Goal: Task Accomplishment & Management: Use online tool/utility

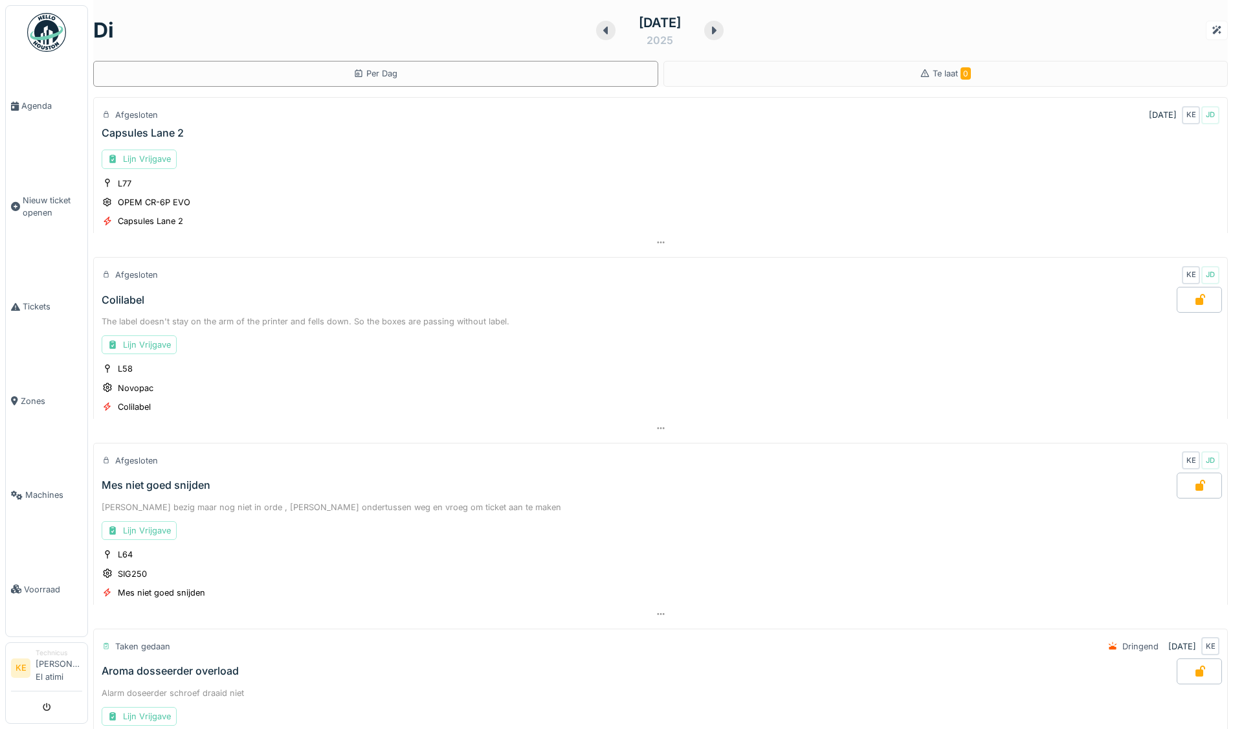
click at [42, 35] on img at bounding box center [46, 32] width 39 height 39
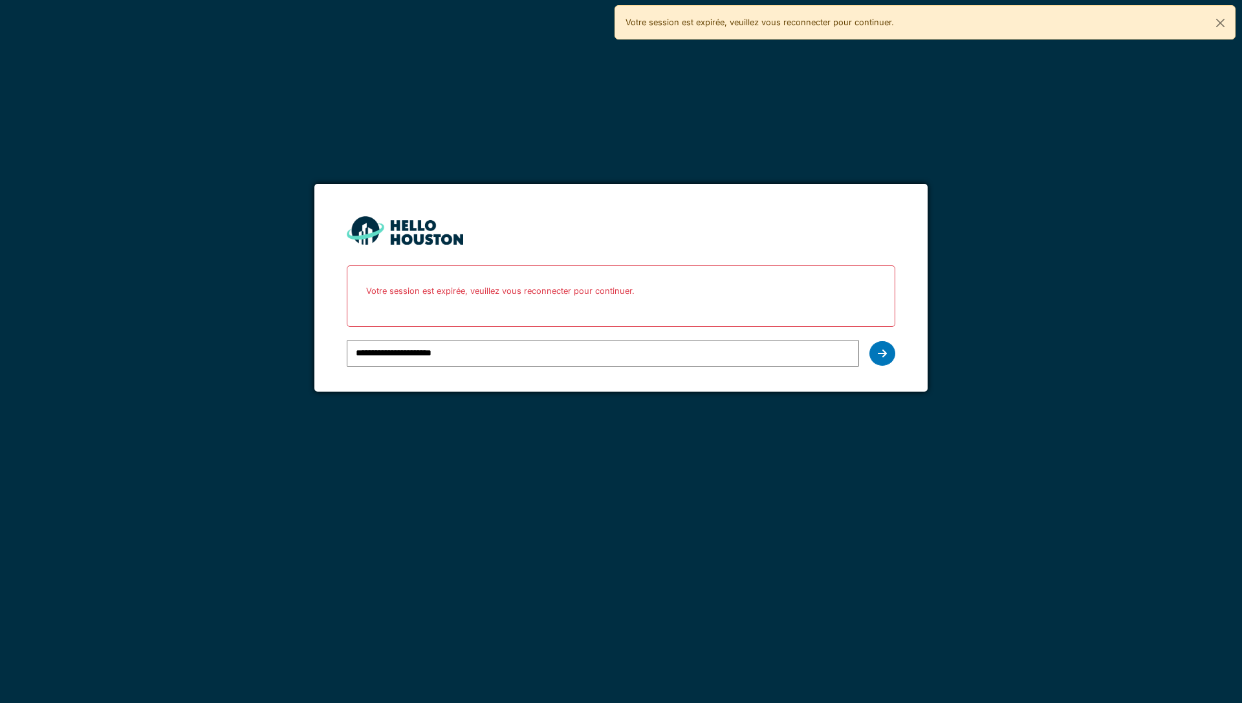
click at [470, 362] on input "**********" at bounding box center [603, 353] width 512 height 27
click at [870, 349] on div at bounding box center [883, 353] width 26 height 25
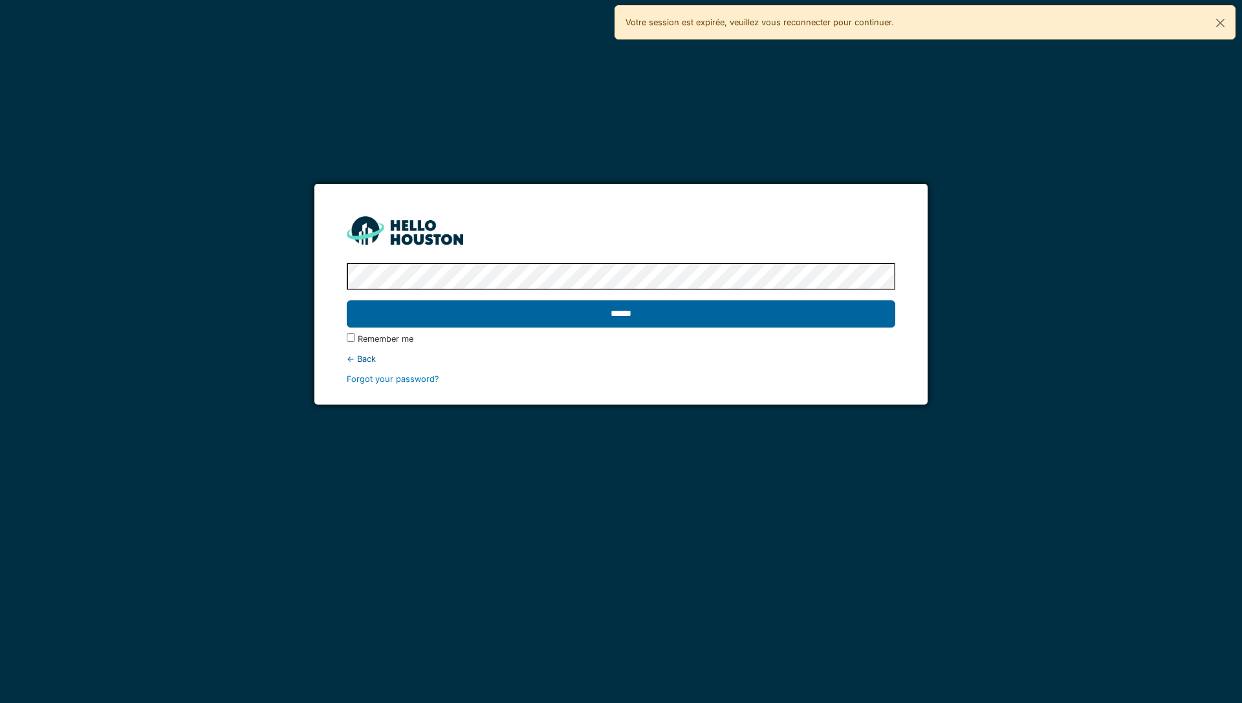
click at [729, 313] on input "******" at bounding box center [621, 313] width 548 height 27
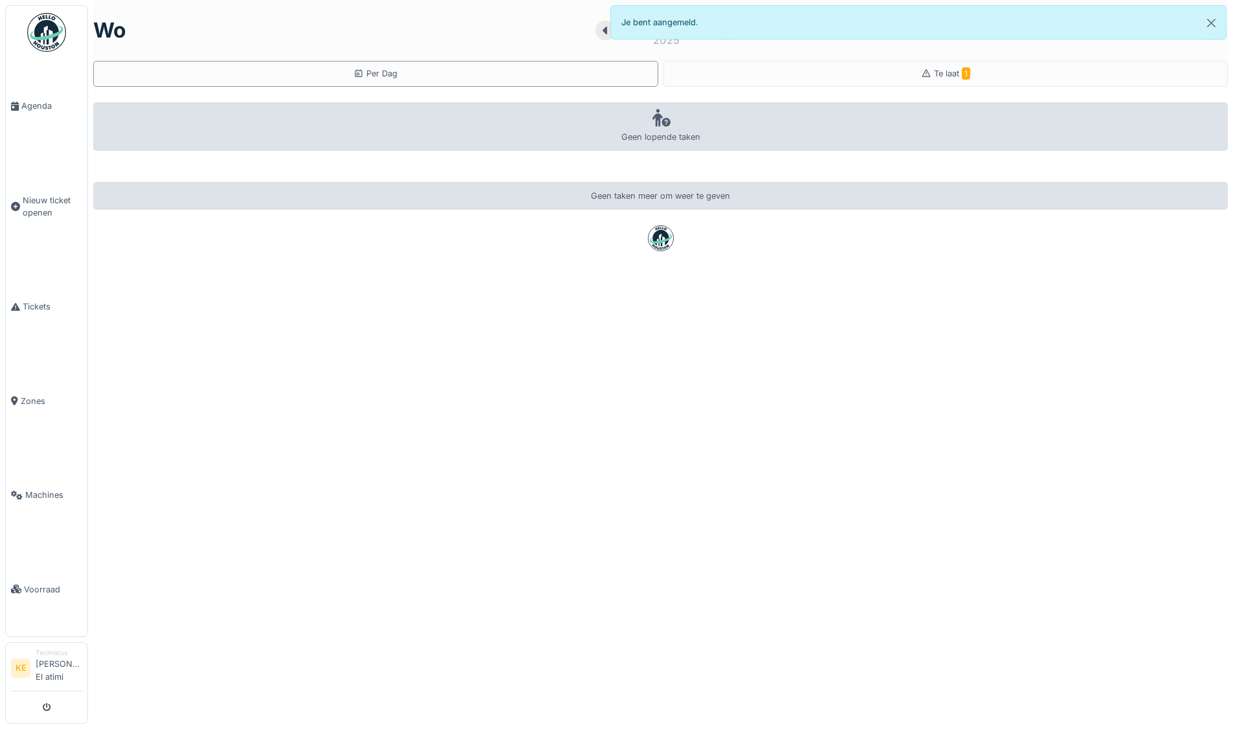
click at [50, 32] on img at bounding box center [46, 32] width 39 height 39
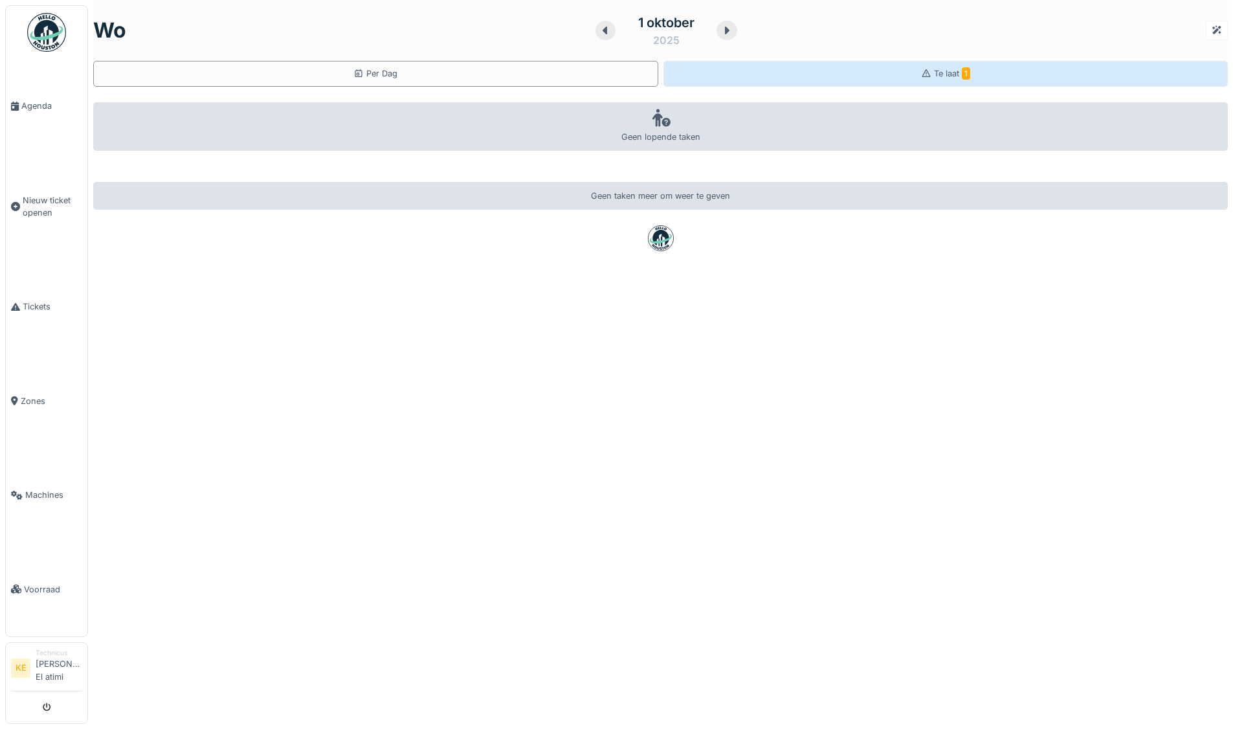
click at [938, 74] on span "Te laat 1" at bounding box center [952, 74] width 36 height 10
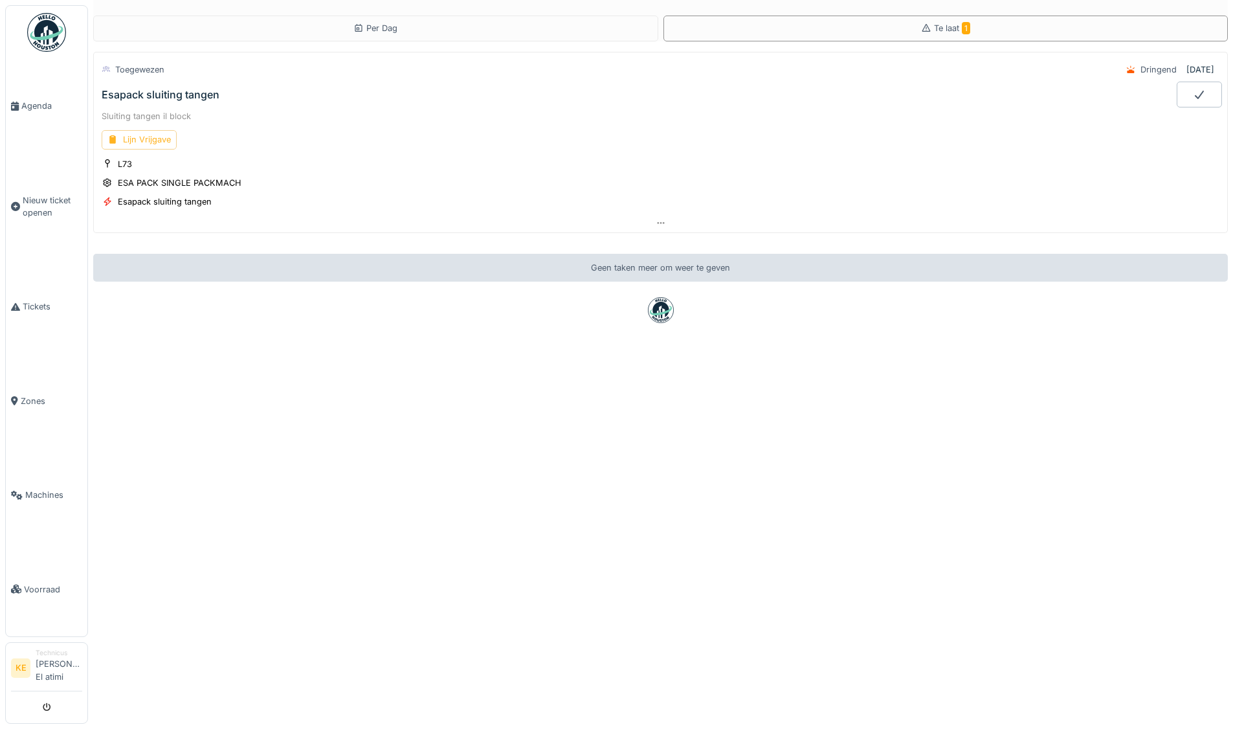
click at [160, 137] on div "Lijn Vrijgave" at bounding box center [139, 139] width 75 height 19
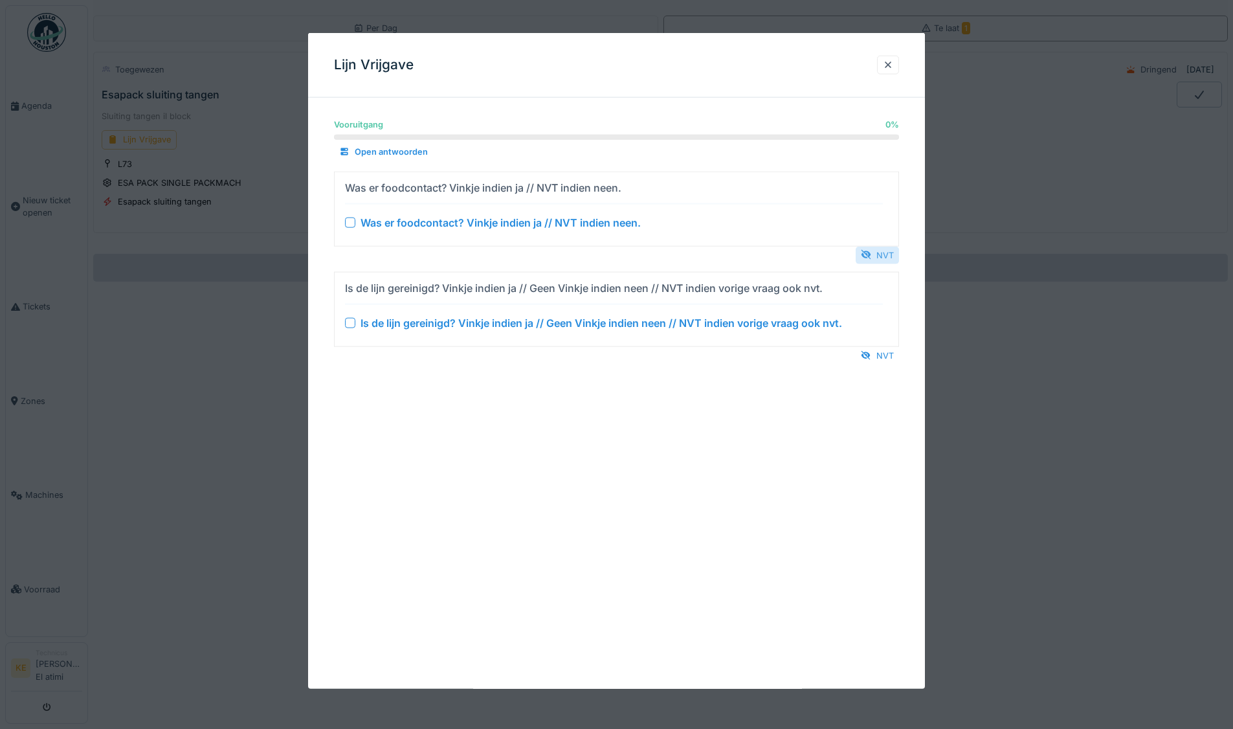
click at [899, 253] on div "NVT" at bounding box center [876, 254] width 43 height 17
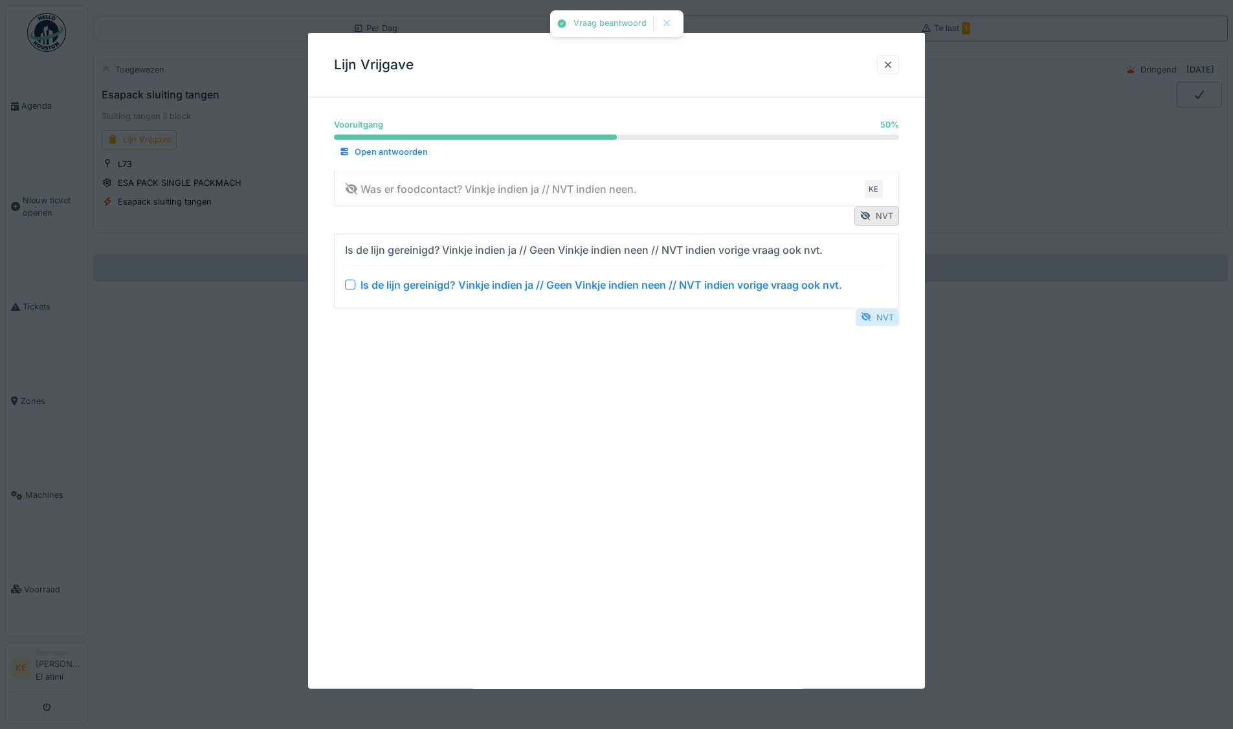
click at [888, 313] on div "NVT" at bounding box center [876, 316] width 43 height 17
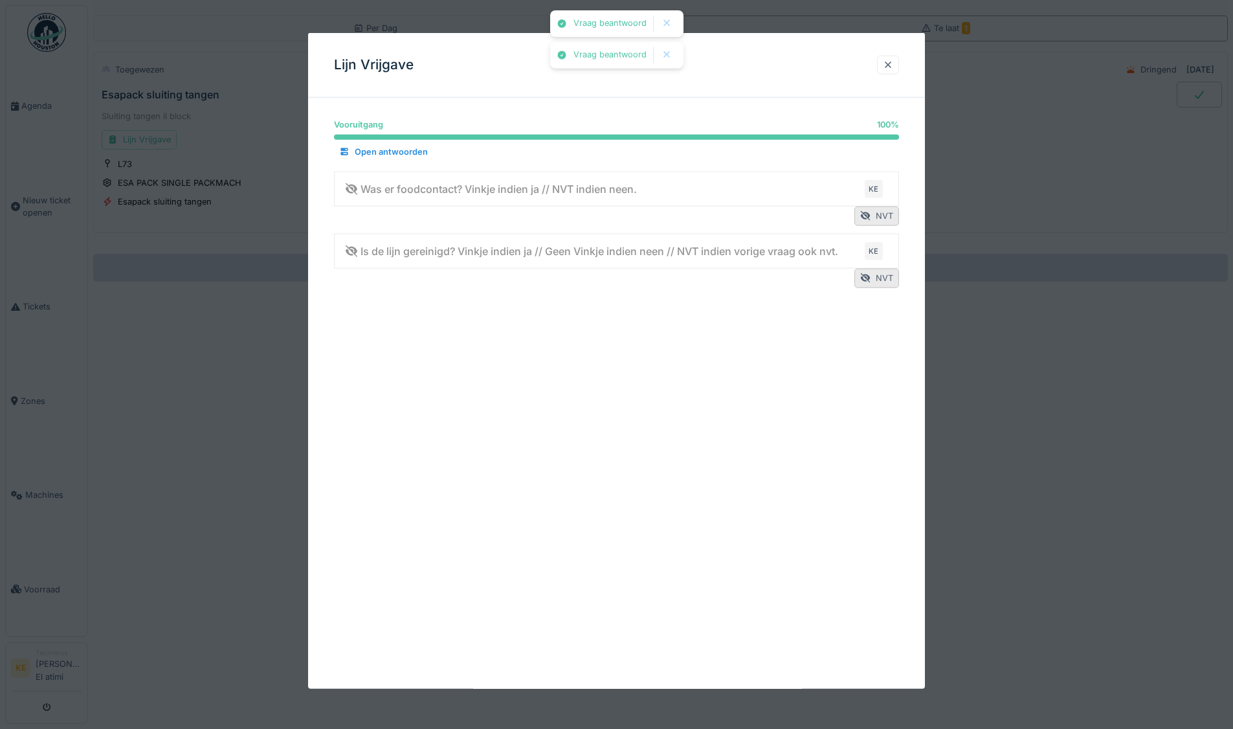
click at [893, 62] on div at bounding box center [888, 65] width 10 height 12
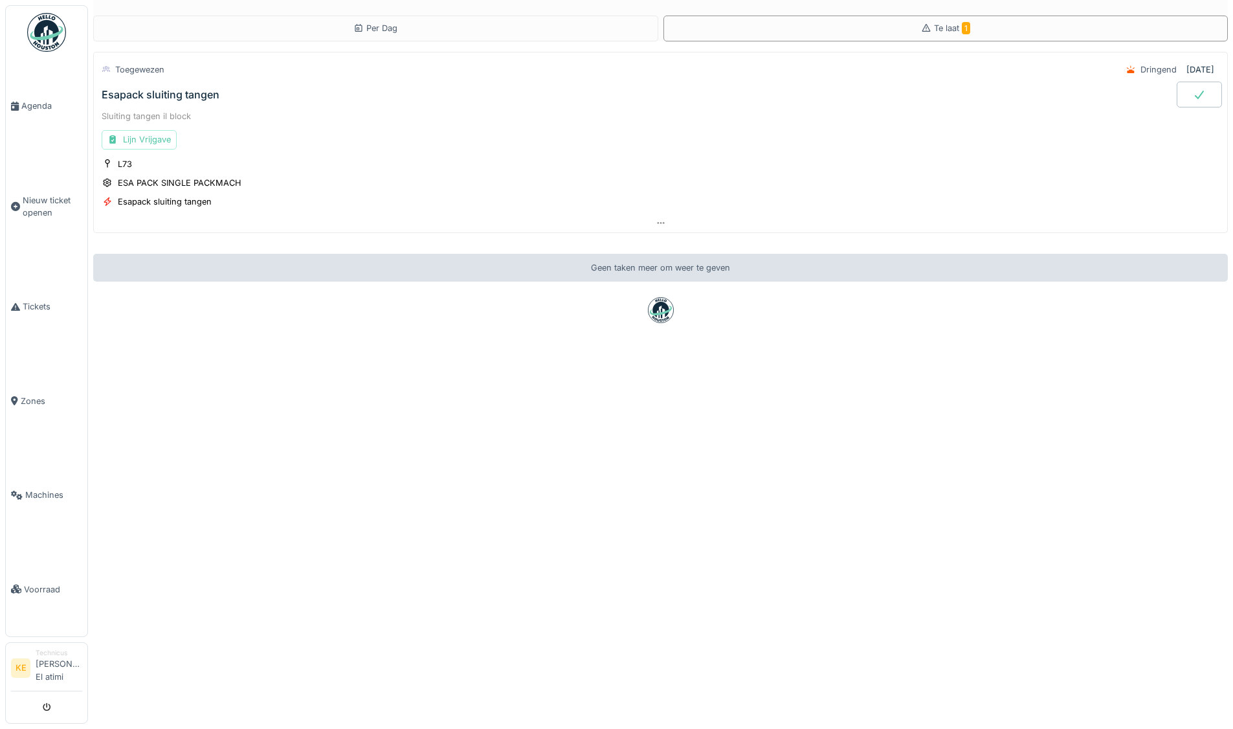
click at [1179, 87] on div at bounding box center [1198, 95] width 45 height 26
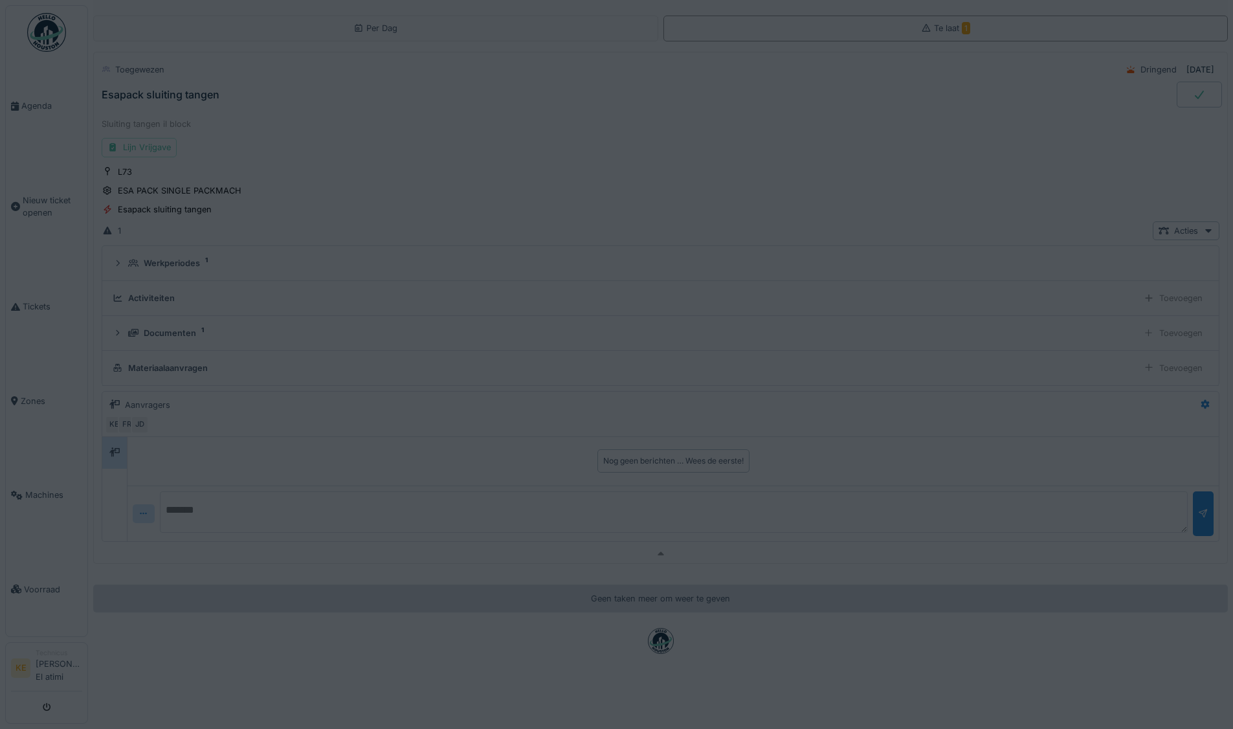
scroll to position [10, 0]
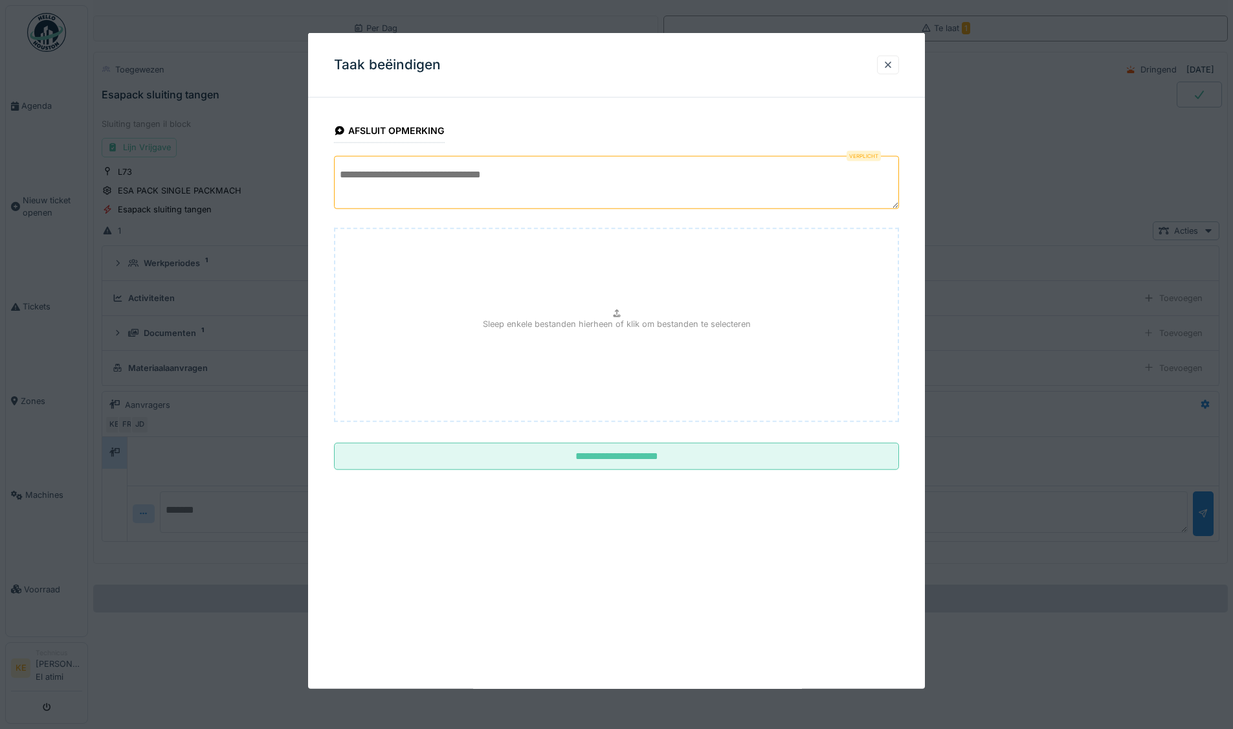
click at [605, 176] on textarea at bounding box center [616, 182] width 565 height 53
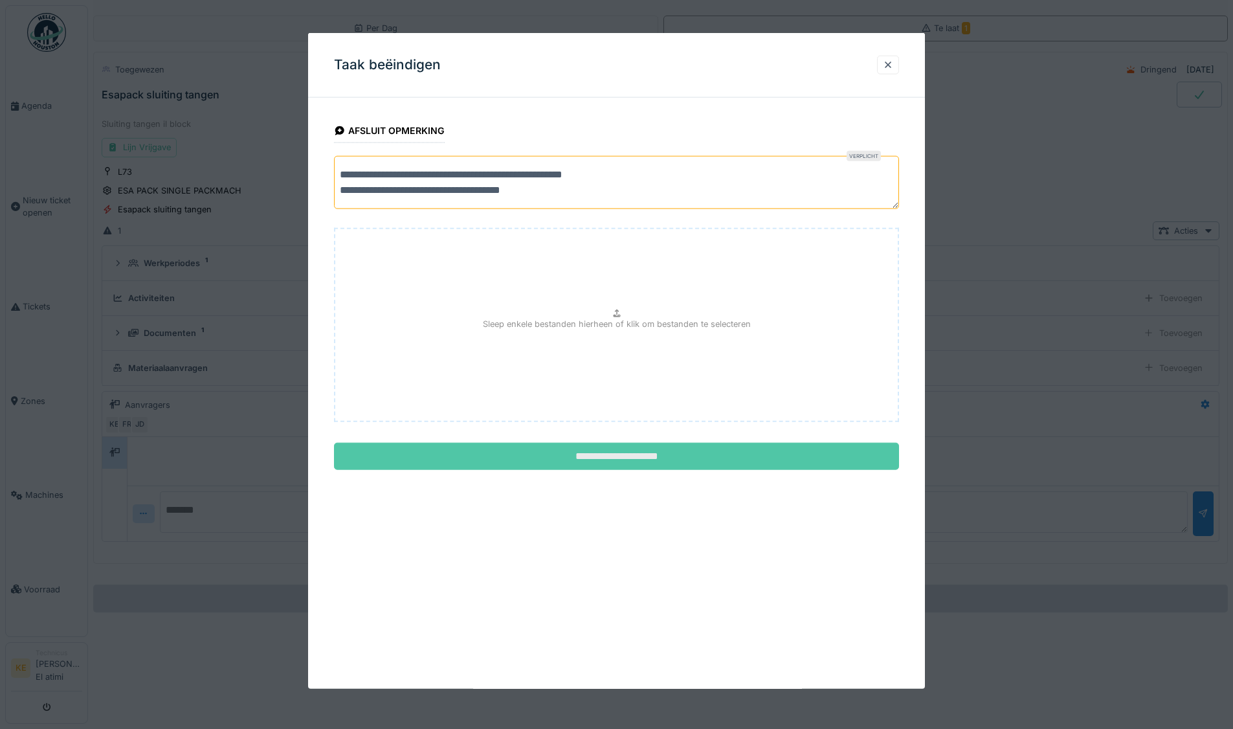
type textarea "**********"
click at [625, 462] on input "**********" at bounding box center [616, 456] width 565 height 27
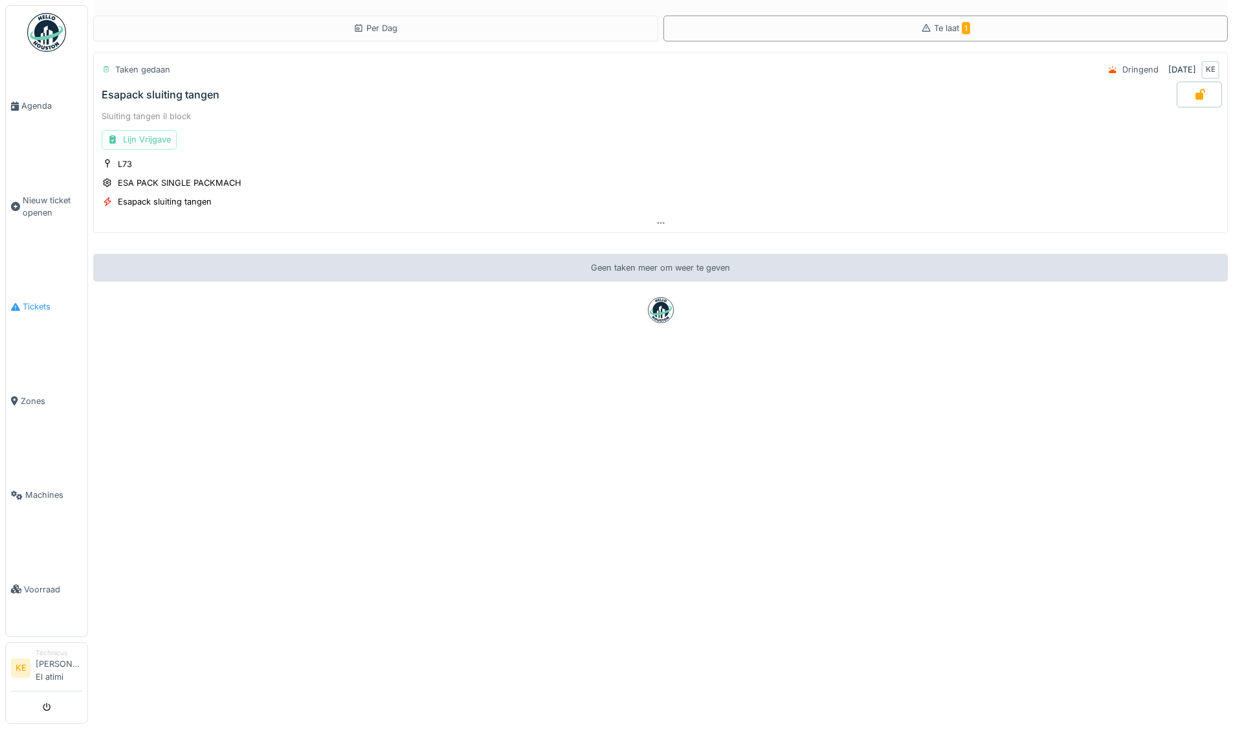
click at [34, 307] on span "Tickets" at bounding box center [53, 306] width 60 height 12
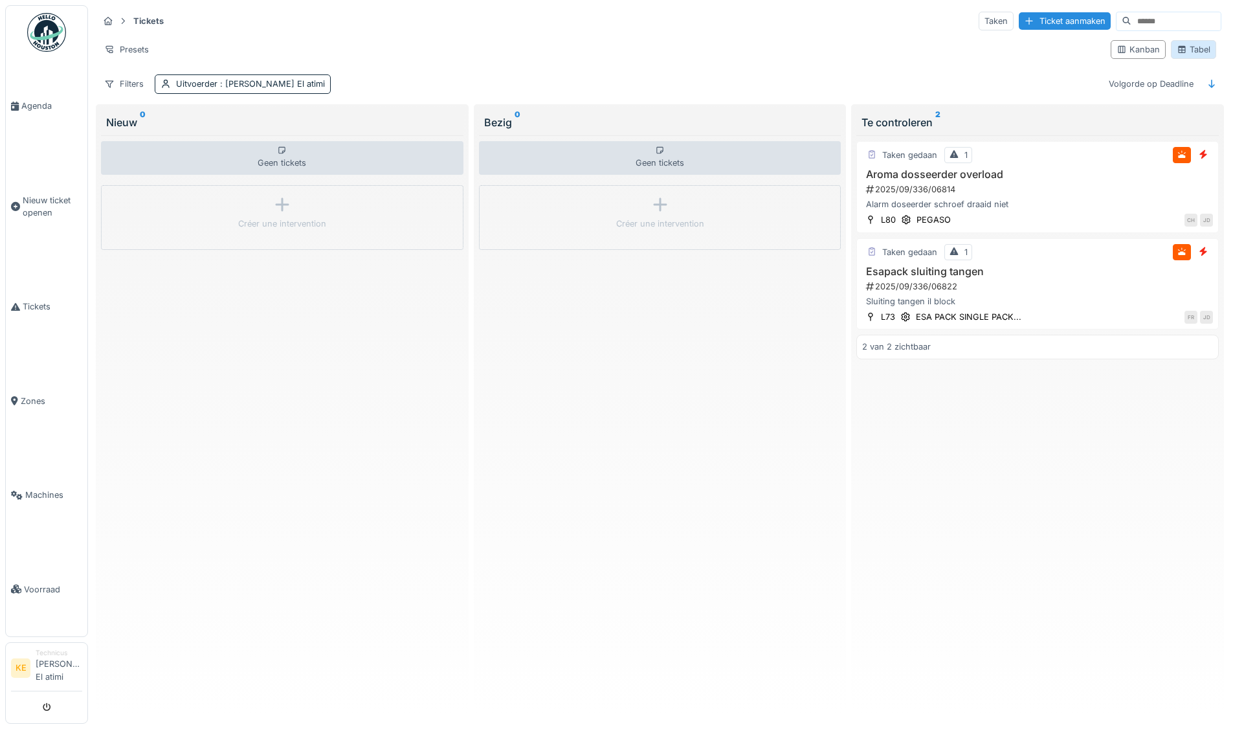
click at [1178, 47] on icon at bounding box center [1181, 49] width 7 height 7
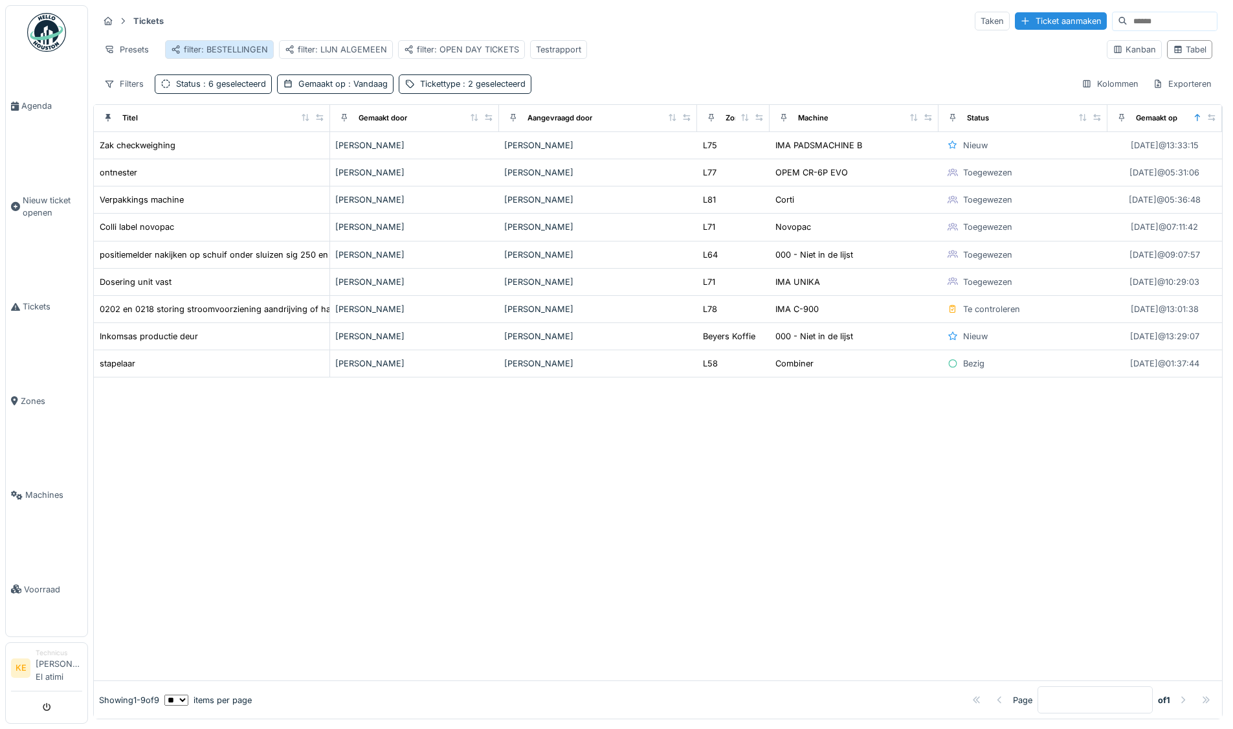
click at [252, 43] on div "filter: BESTELLINGEN" at bounding box center [219, 49] width 97 height 12
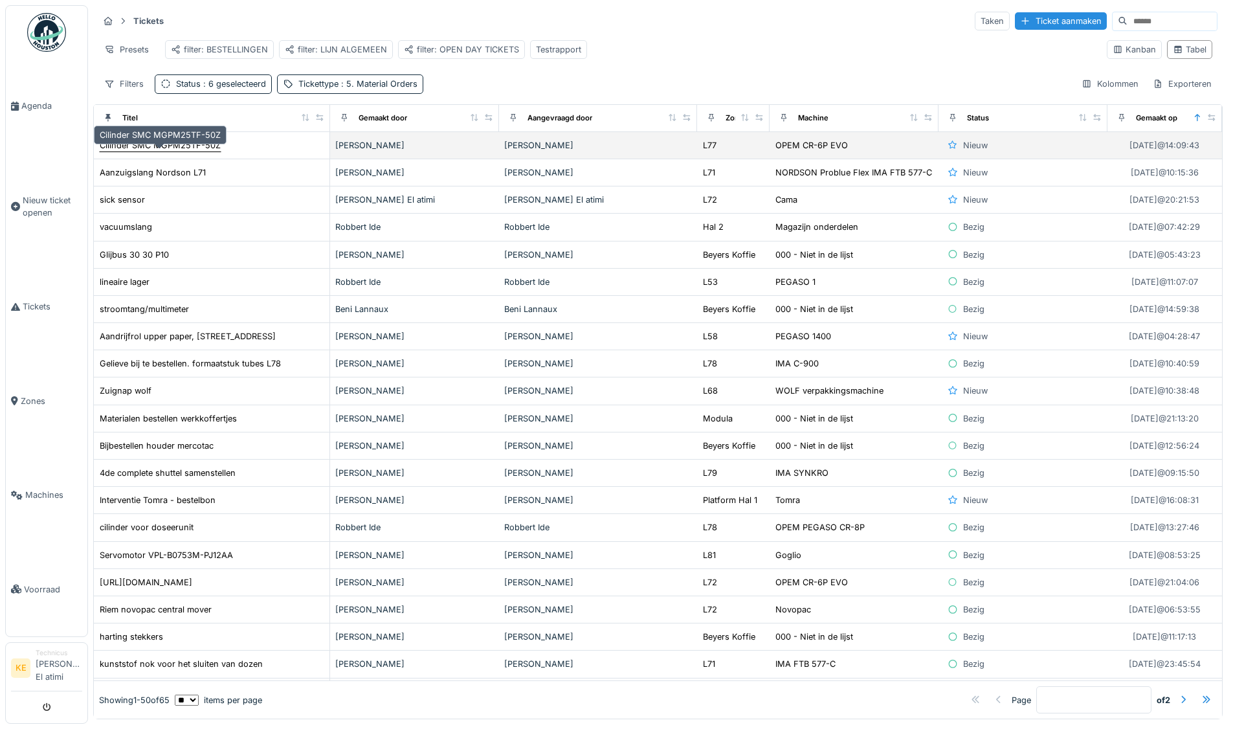
click at [138, 151] on div "Cilinder SMC MGPM25TF-50Z" at bounding box center [160, 145] width 121 height 12
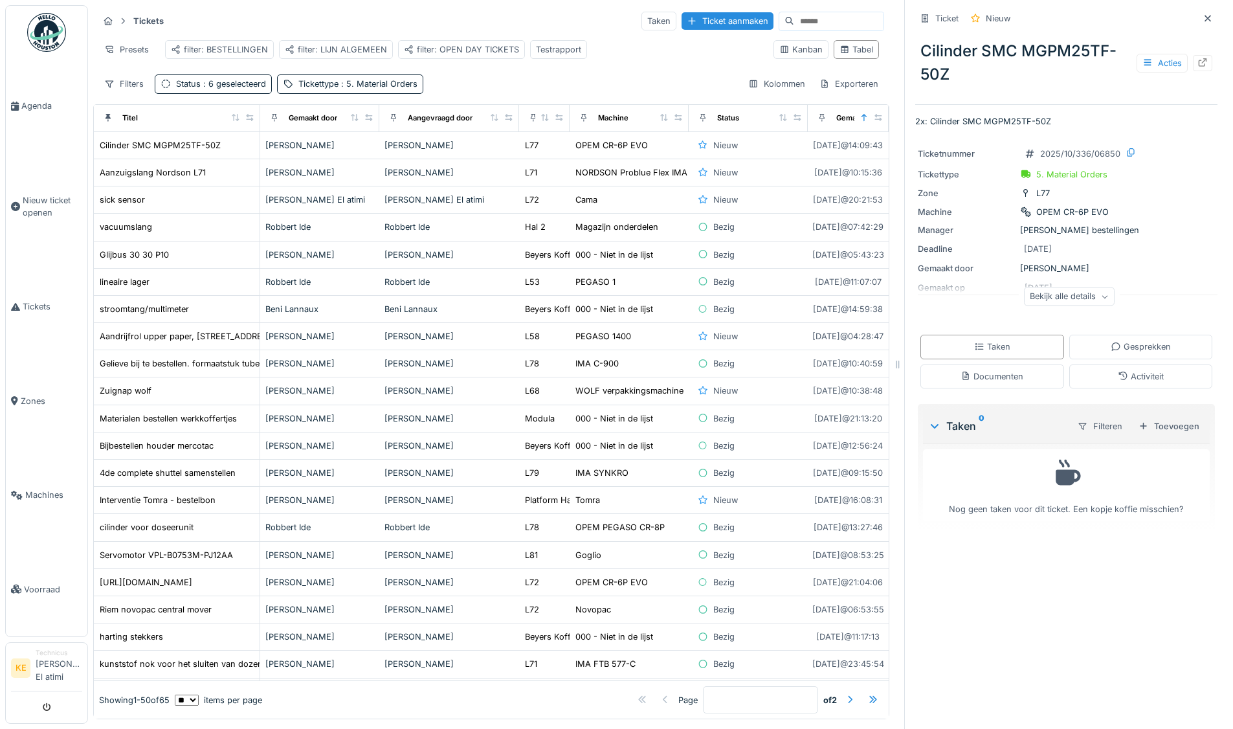
click at [1197, 65] on icon at bounding box center [1202, 62] width 10 height 8
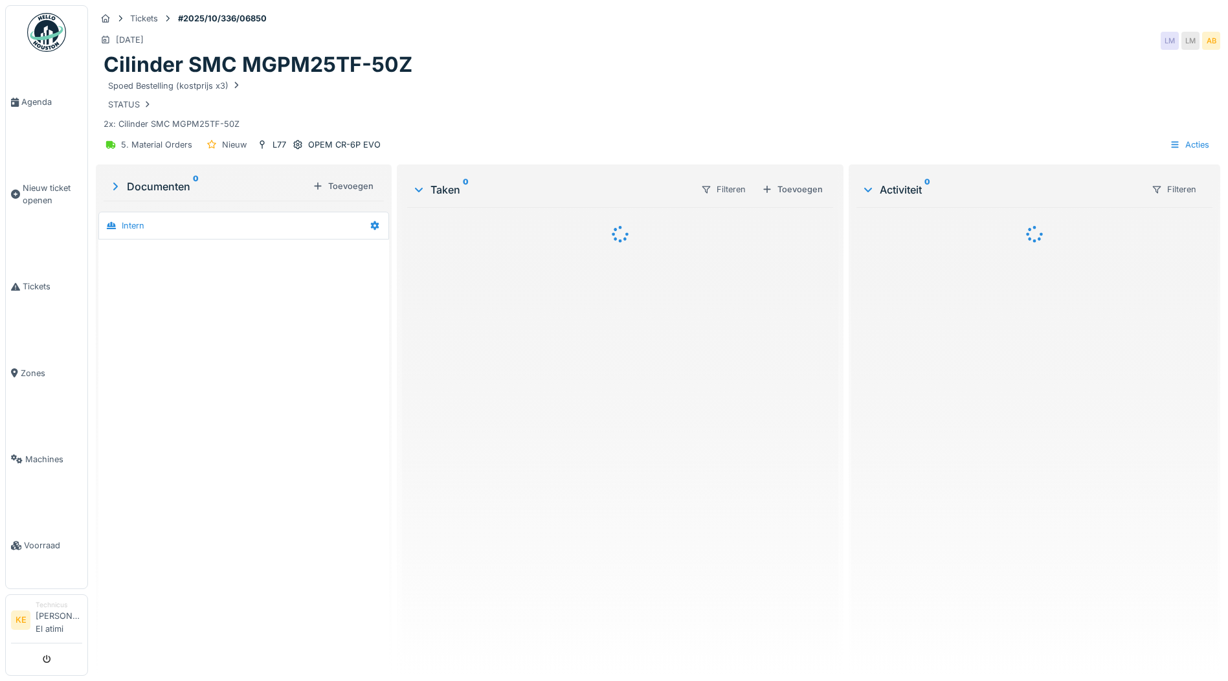
click at [1140, 73] on div "Cilinder SMC MGPM25TF-50Z" at bounding box center [658, 64] width 1108 height 25
click at [1173, 148] on div "Acties" at bounding box center [1188, 144] width 51 height 19
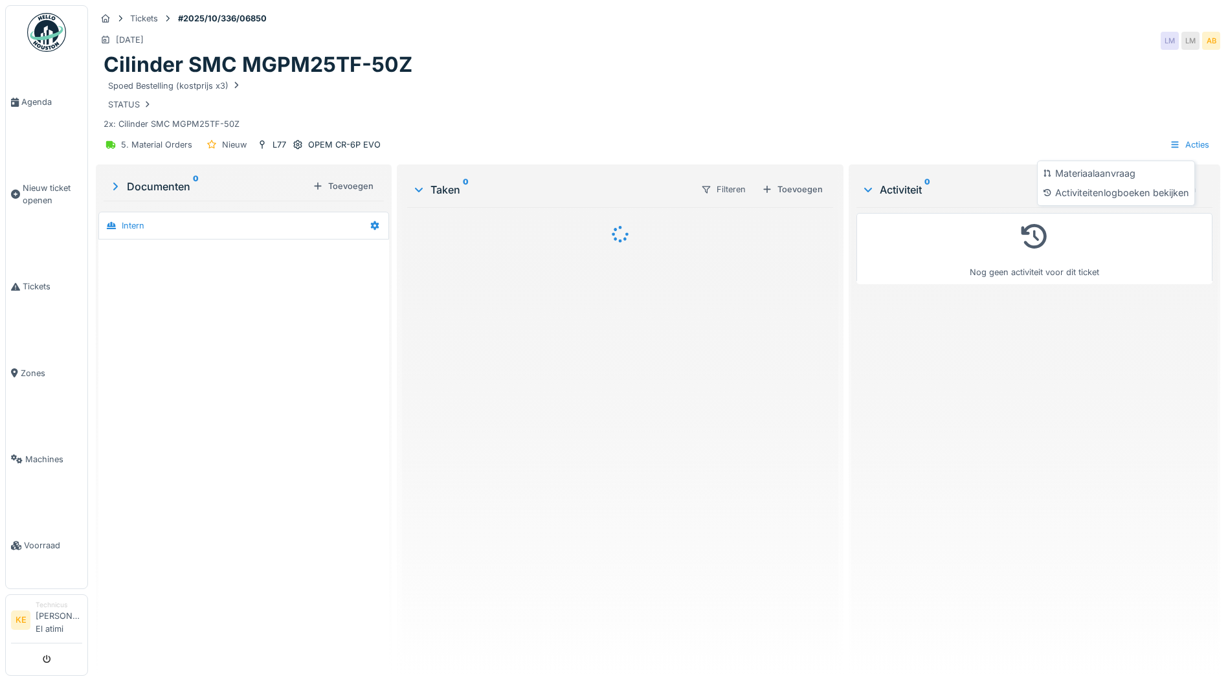
click at [1100, 126] on div "Spoed Bestelling (kostprijs x3) STATUS 2x: Cilinder SMC MGPM25TF-50Z" at bounding box center [658, 104] width 1108 height 53
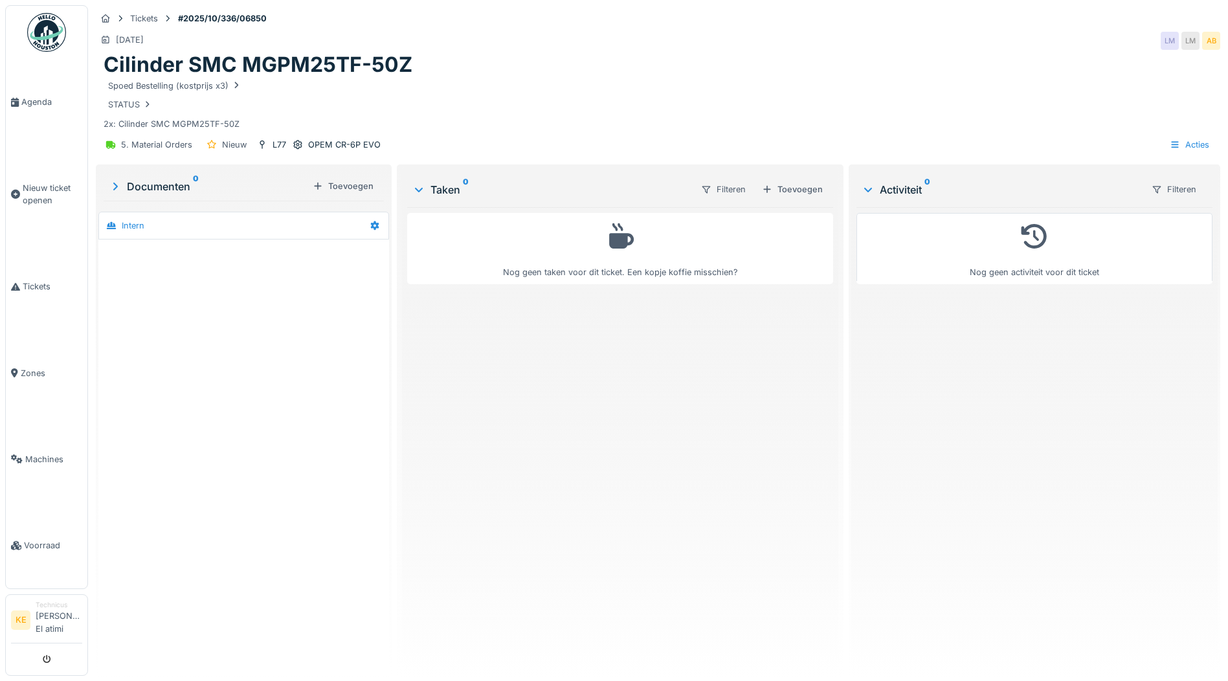
click at [689, 86] on div "Spoed Bestelling (kostprijs x3)" at bounding box center [658, 86] width 1108 height 16
